Goal: Complete application form

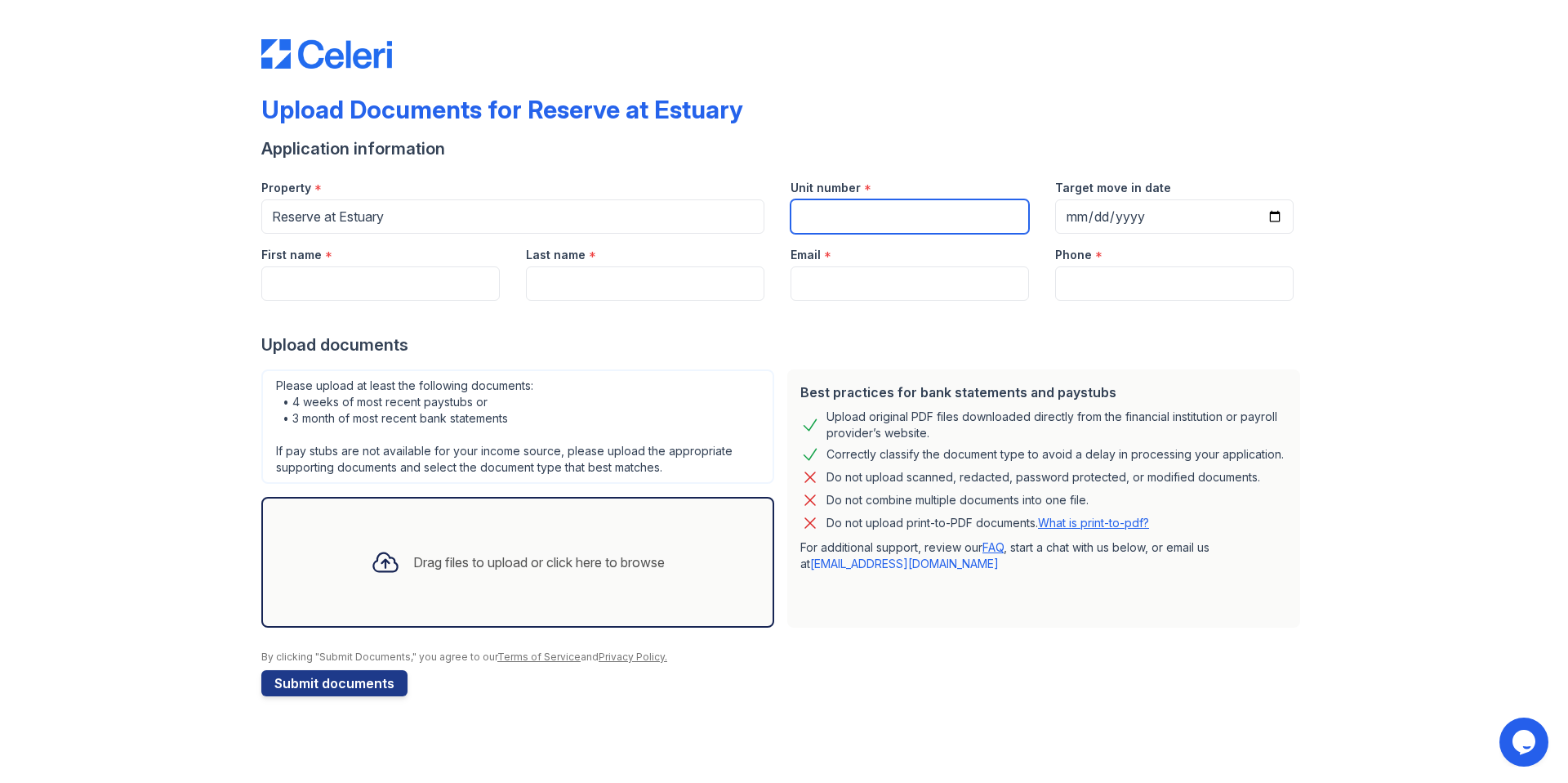
click at [815, 213] on input "Unit number" at bounding box center [909, 216] width 239 height 35
type input "4237"
click at [446, 289] on input "First name" at bounding box center [380, 284] width 239 height 35
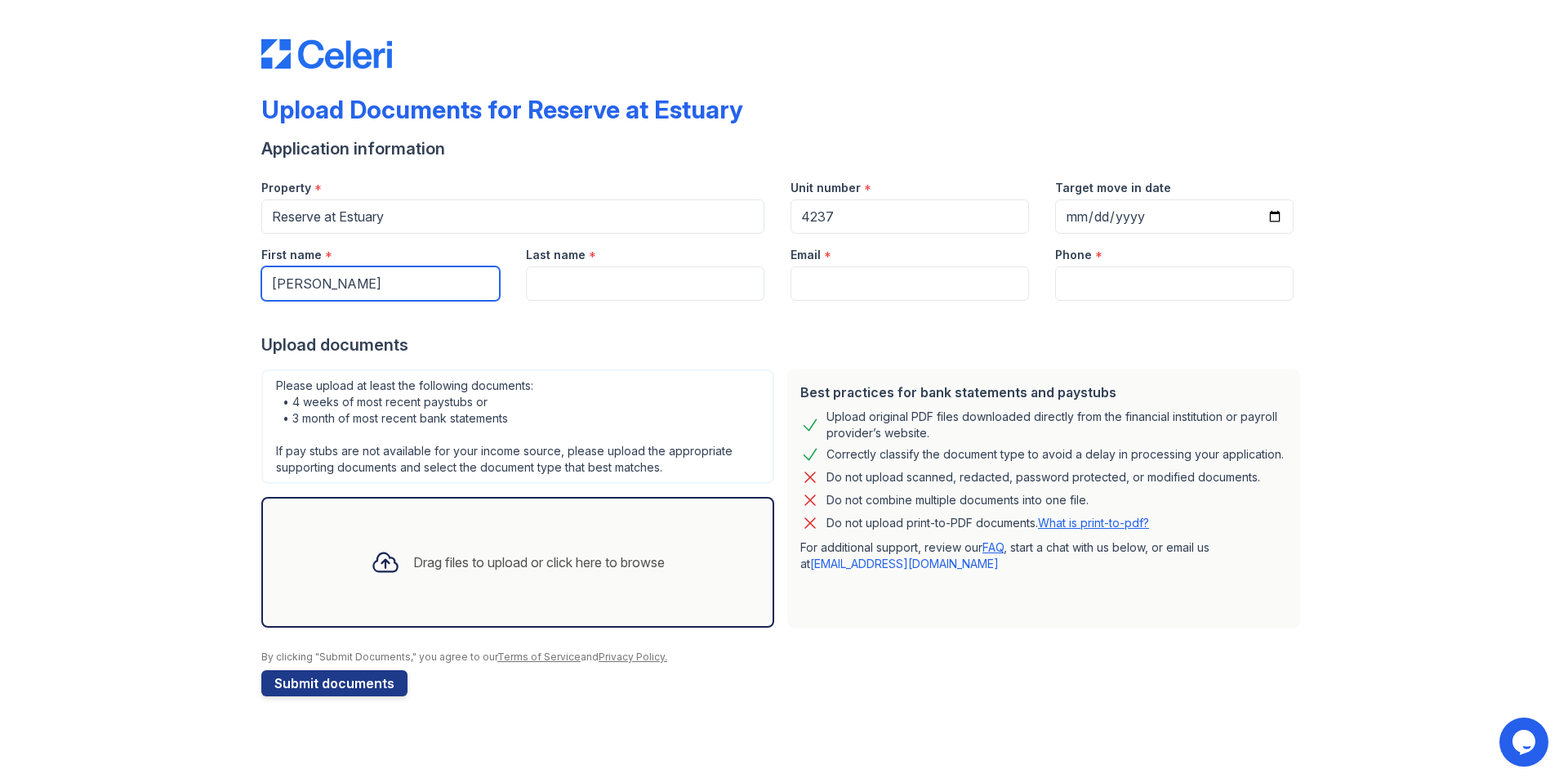
type input "Kyle"
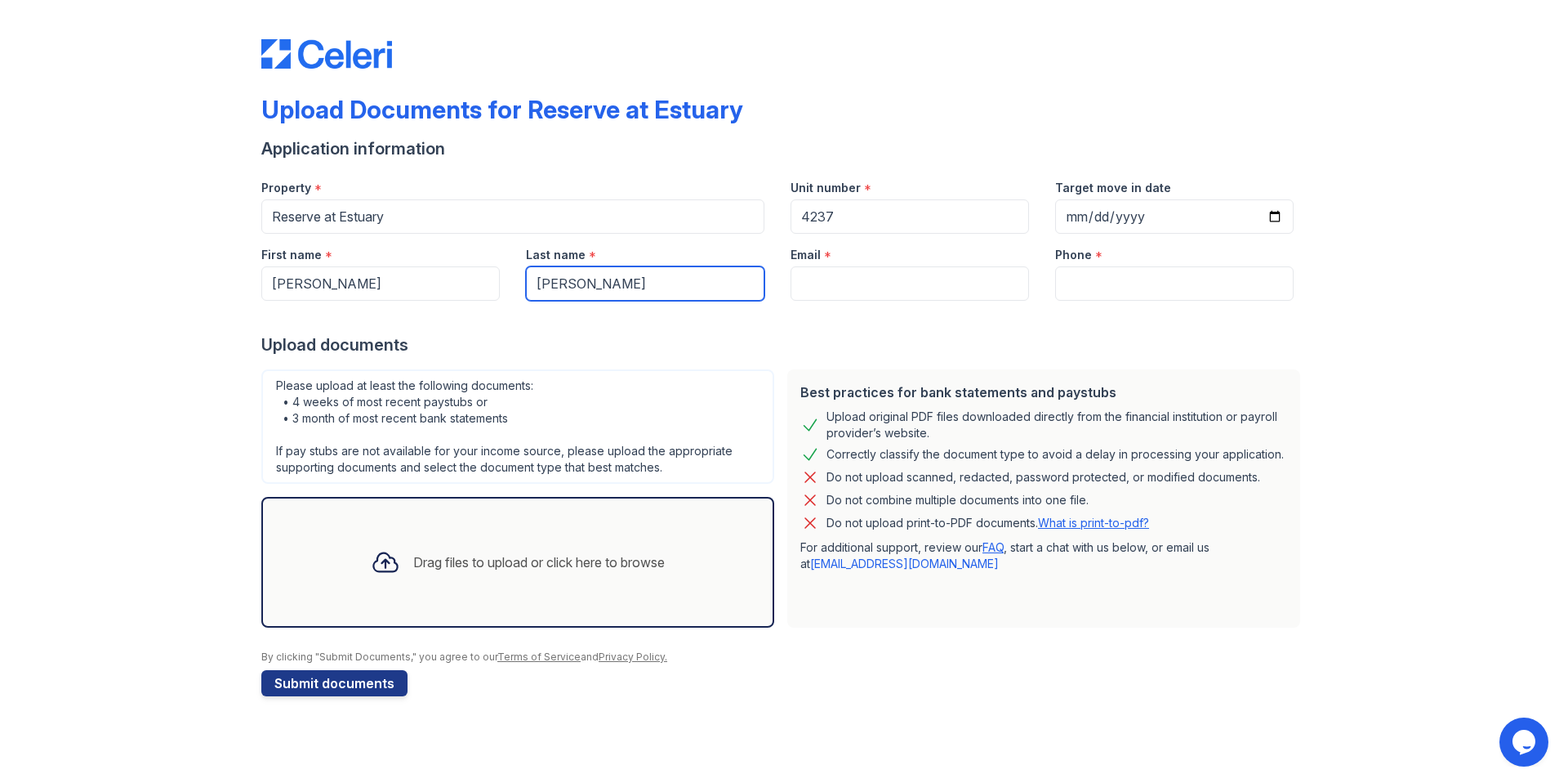
type input "Bowes"
click at [849, 292] on input "Email" at bounding box center [909, 284] width 239 height 35
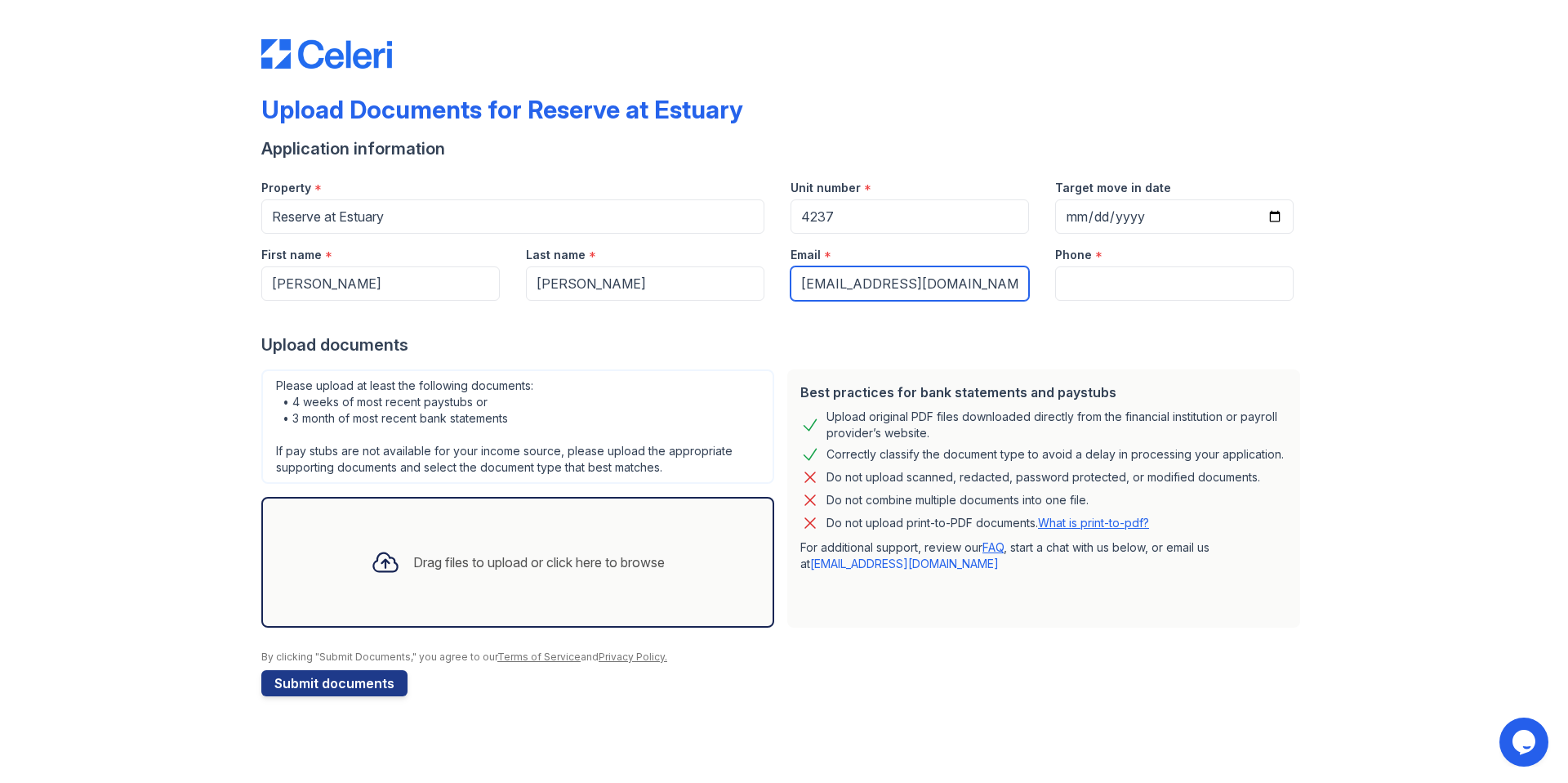
type input "kylebowes2015@gmail.com"
click at [1124, 225] on input "Target move in date" at bounding box center [1174, 216] width 239 height 35
click at [1271, 213] on input "Target move in date" at bounding box center [1174, 216] width 239 height 35
type input "2025-09-30"
click at [1134, 284] on input "Phone" at bounding box center [1174, 284] width 239 height 35
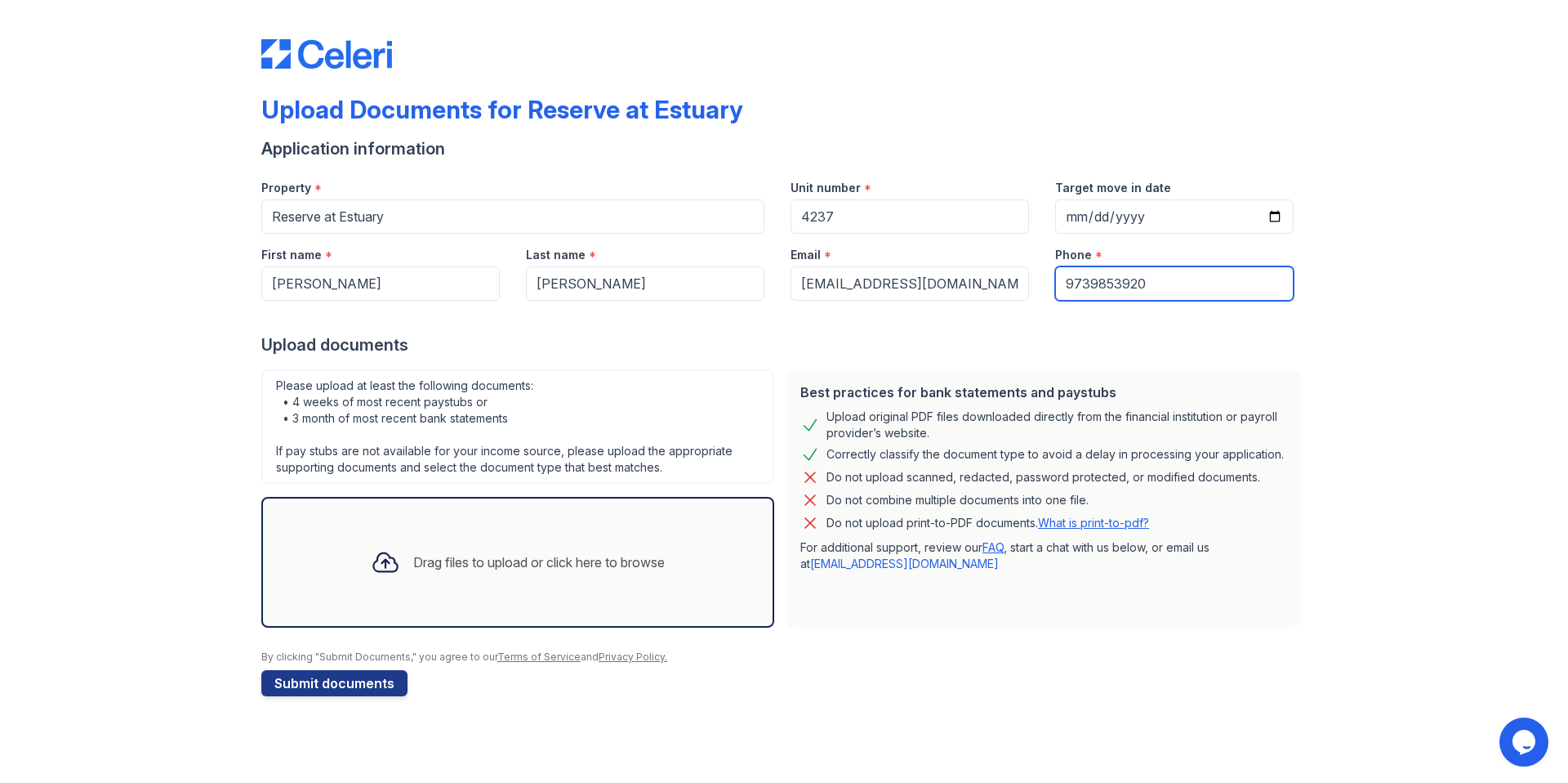
type input "9739853920"
click at [1048, 322] on div at bounding box center [784, 316] width 1045 height 33
click at [655, 540] on div "Drag files to upload or click here to browse" at bounding box center [518, 562] width 321 height 56
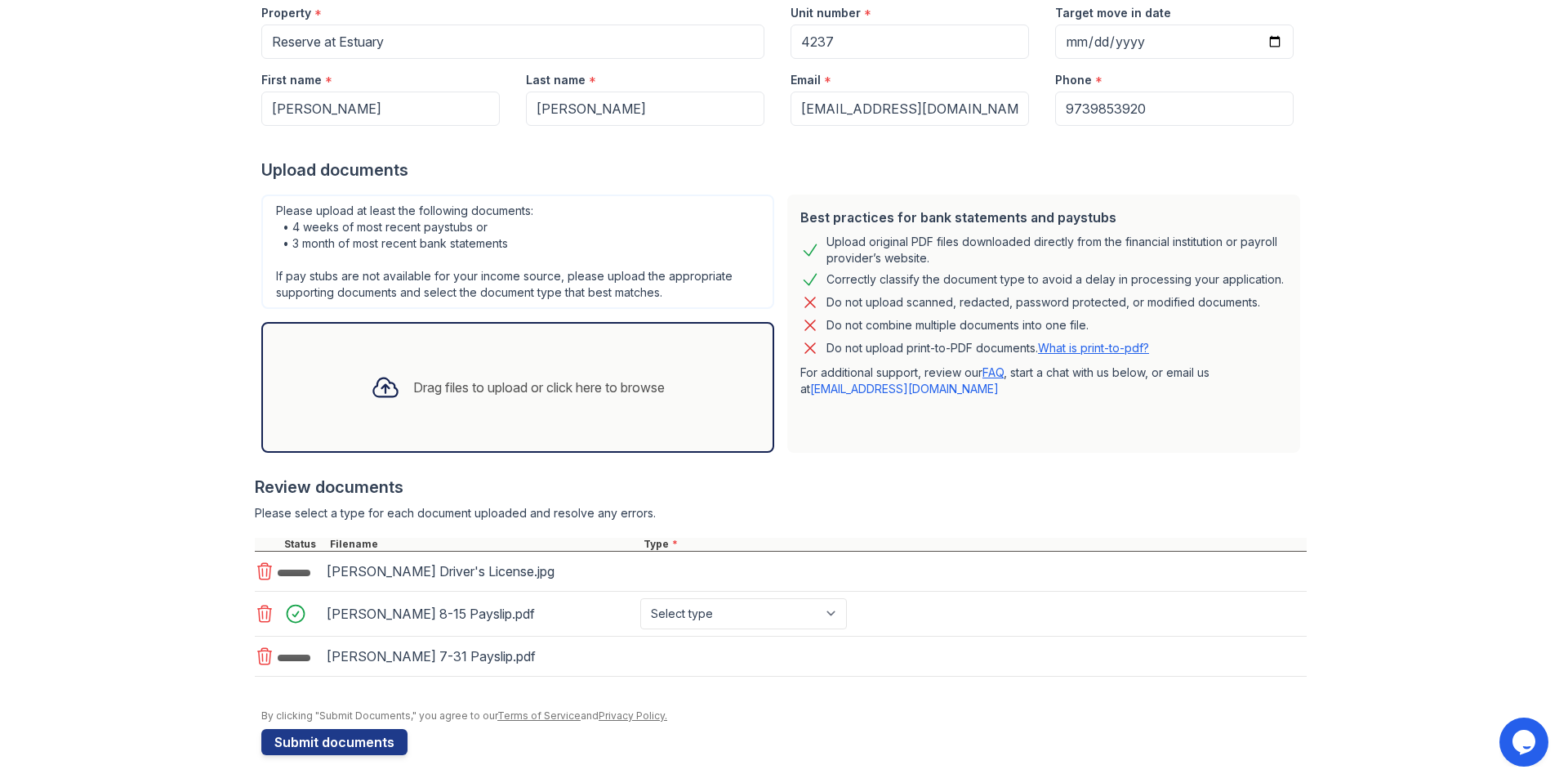
scroll to position [177, 0]
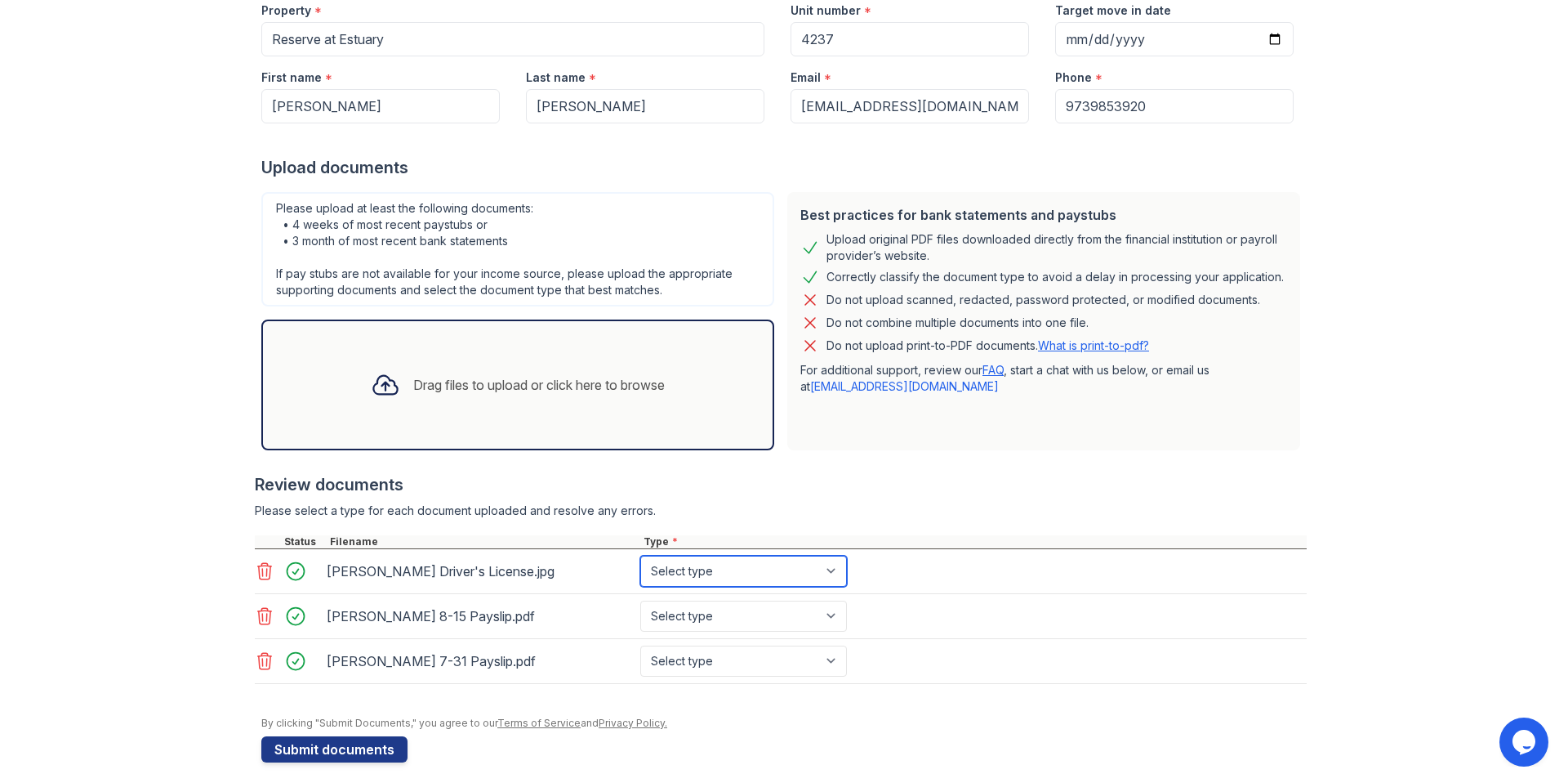
click at [708, 579] on select "Select type Paystub Bank Statement Offer Letter Tax Documents Benefit Award Let…" at bounding box center [743, 570] width 207 height 31
select select "other"
click at [640, 555] on select "Select type Paystub Bank Statement Offer Letter Tax Documents Benefit Award Let…" at bounding box center [743, 570] width 207 height 31
click at [747, 617] on select "Select type Paystub Bank Statement Offer Letter Tax Documents Benefit Award Let…" at bounding box center [743, 616] width 207 height 31
select select "paystub"
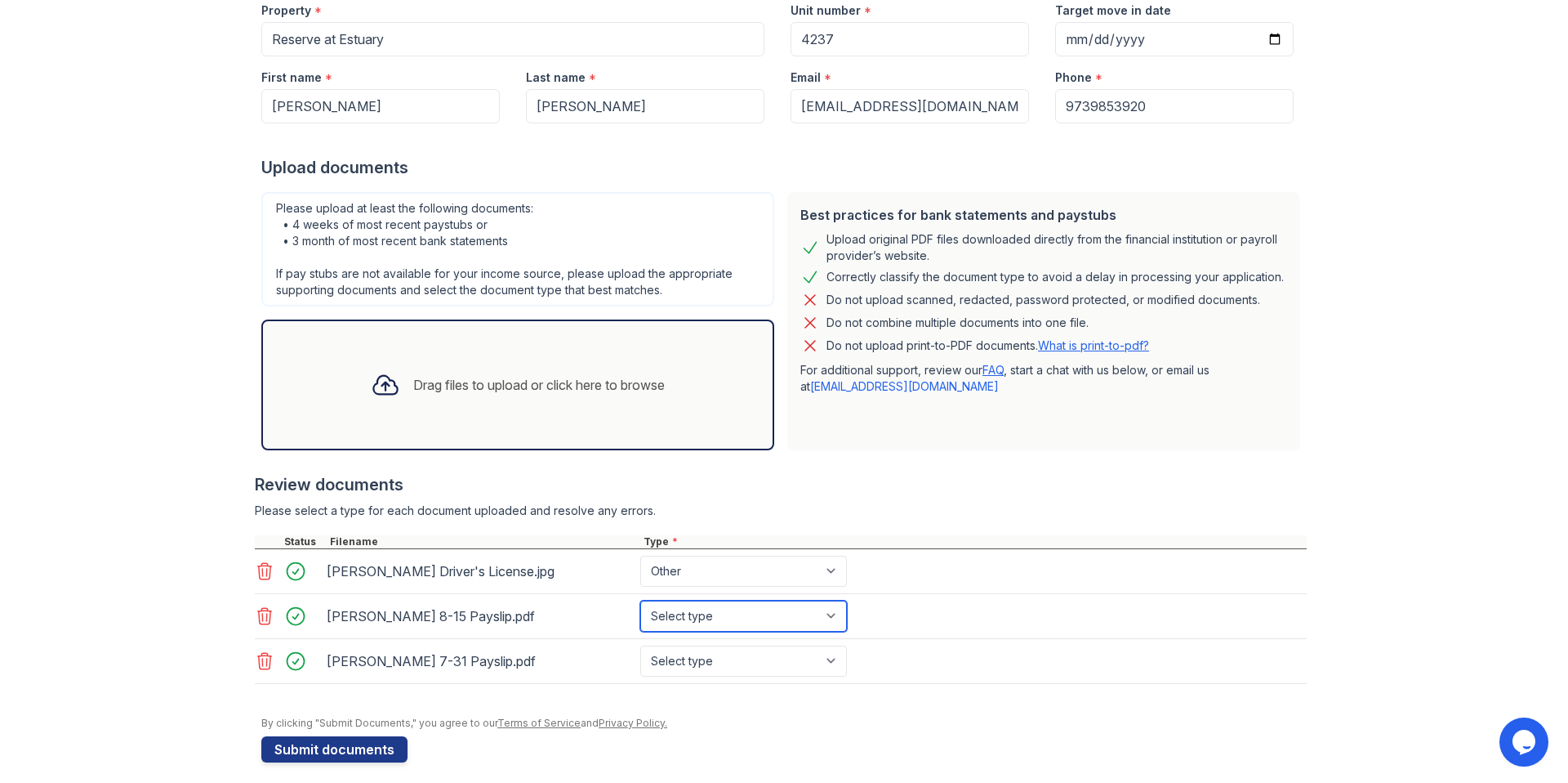
click at [640, 601] on select "Select type Paystub Bank Statement Offer Letter Tax Documents Benefit Award Let…" at bounding box center [743, 616] width 207 height 31
click at [719, 658] on select "Select type Paystub Bank Statement Offer Letter Tax Documents Benefit Award Let…" at bounding box center [743, 661] width 207 height 31
select select "paystub"
click at [640, 645] on select "Select type Paystub Bank Statement Offer Letter Tax Documents Benefit Award Let…" at bounding box center [743, 661] width 207 height 31
click at [774, 708] on div at bounding box center [784, 708] width 1045 height 16
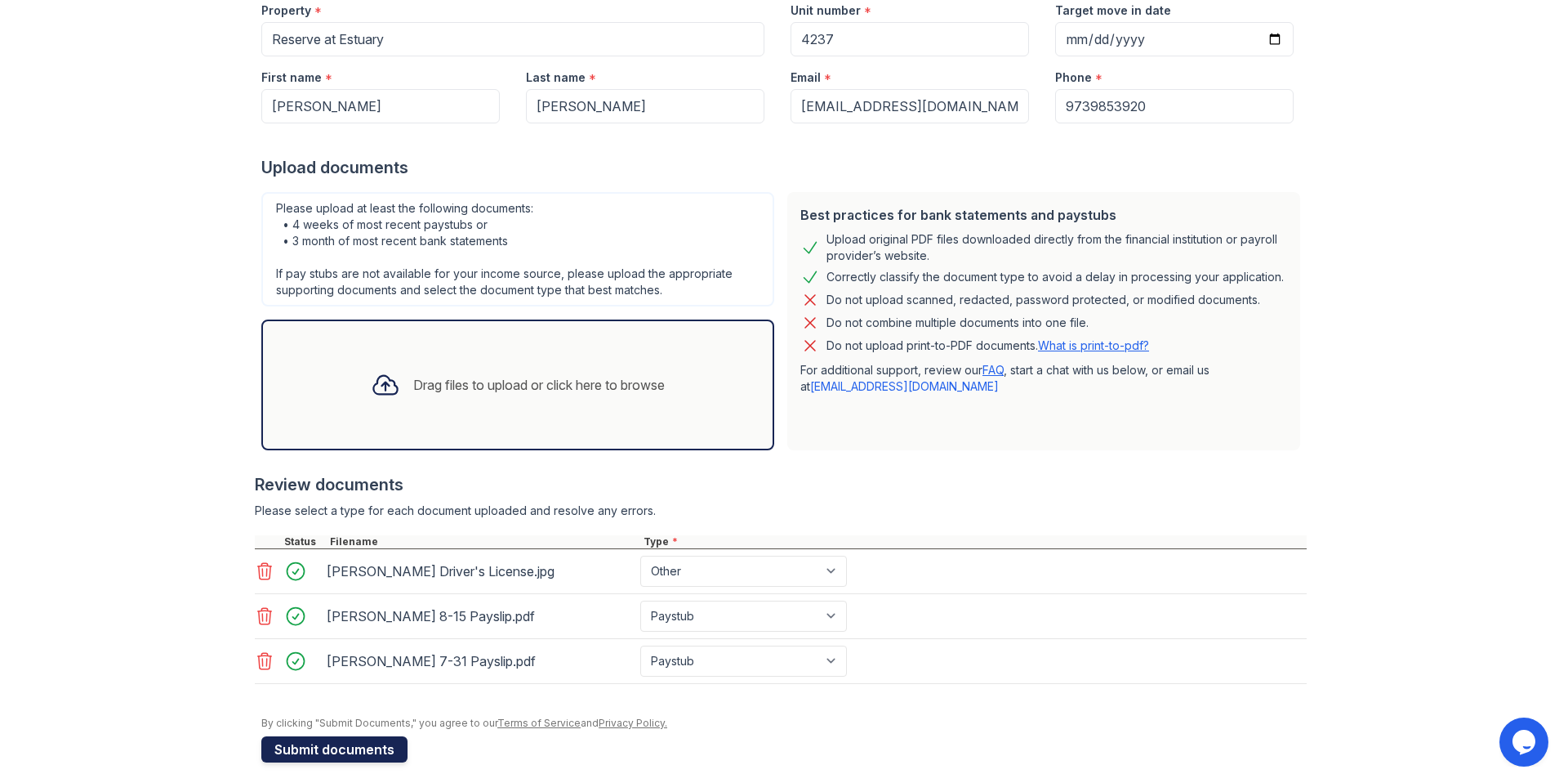
click at [370, 747] on button "Submit documents" at bounding box center [334, 748] width 146 height 26
